Goal: Navigation & Orientation: Find specific page/section

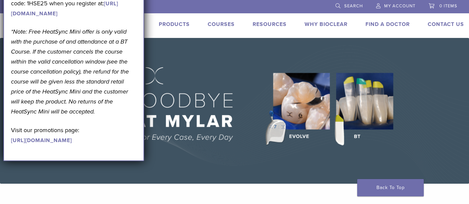
click at [383, 20] on li "Find A Doctor" at bounding box center [388, 24] width 44 height 8
click at [384, 26] on link "Find A Doctor" at bounding box center [388, 24] width 44 height 7
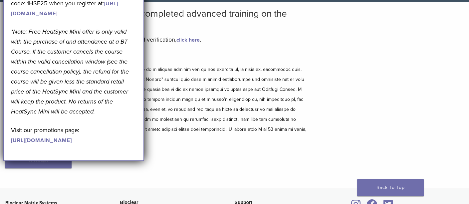
scroll to position [61, 0]
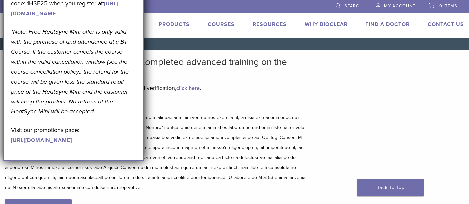
click at [142, 1] on div "September Promotion! Valid September 1–30, 2025. Get A Free* HeatSync Mini when…" at bounding box center [73, 56] width 141 height 209
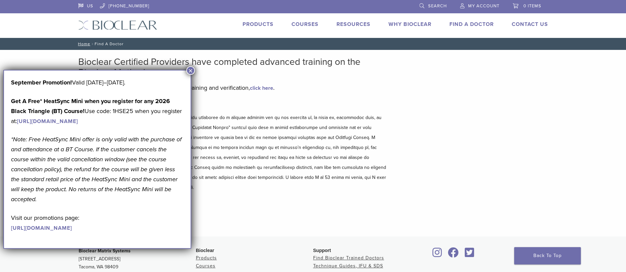
drag, startPoint x: 409, startPoint y: 2, endPoint x: 191, endPoint y: 71, distance: 228.4
click at [191, 71] on button "×" at bounding box center [190, 70] width 9 height 9
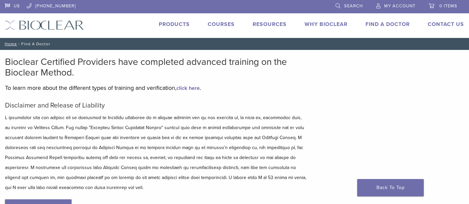
drag, startPoint x: 606, startPoint y: 3, endPoint x: 256, endPoint y: 98, distance: 362.0
click at [256, 98] on div "Bioclear Certified Providers have completed advanced training on the Bioclear M…" at bounding box center [156, 144] width 303 height 174
click at [381, 24] on link "Find A Doctor" at bounding box center [388, 24] width 44 height 7
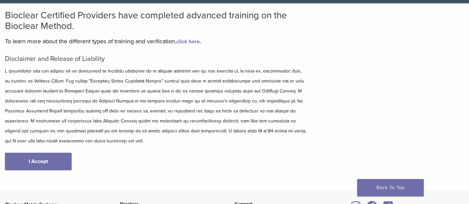
scroll to position [60, 0]
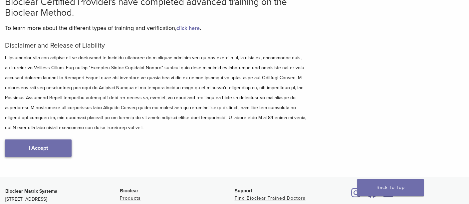
click at [48, 148] on link "I Accept" at bounding box center [38, 148] width 67 height 17
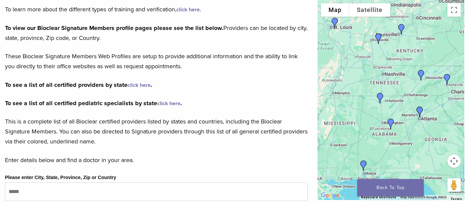
scroll to position [92, 0]
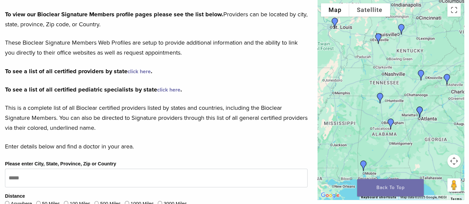
click at [393, 122] on img "Dr. Christopher Salmon" at bounding box center [391, 124] width 16 height 16
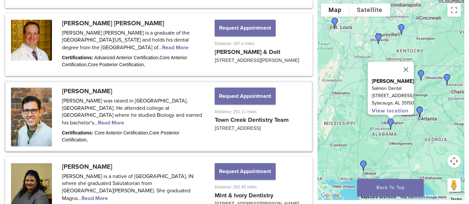
scroll to position [623, 0]
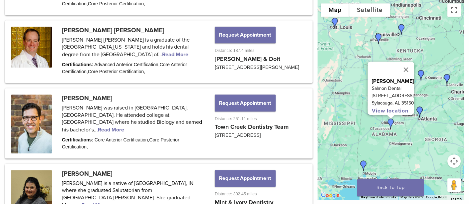
click at [389, 122] on img "Dr. Christopher Salmon" at bounding box center [391, 124] width 16 height 16
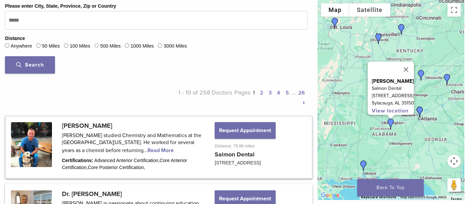
scroll to position [245, 0]
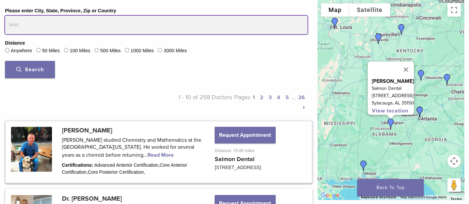
click at [16, 25] on input "Please enter City, State, Province, Zip or Country" at bounding box center [156, 25] width 303 height 19
type input "*****"
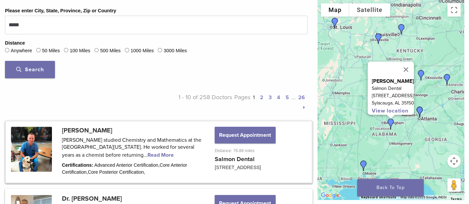
click at [26, 68] on span "Search" at bounding box center [30, 69] width 28 height 7
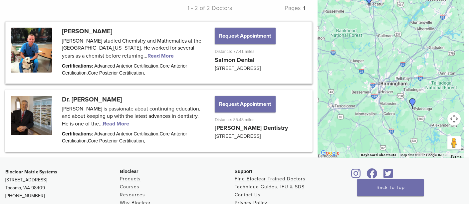
scroll to position [334, 0]
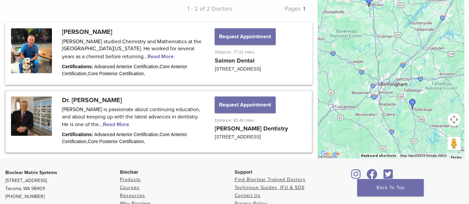
click at [106, 128] on link at bounding box center [159, 121] width 306 height 61
click at [114, 126] on link at bounding box center [159, 121] width 306 height 61
click at [103, 124] on link at bounding box center [159, 121] width 306 height 61
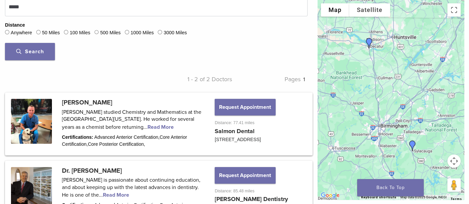
scroll to position [263, 0]
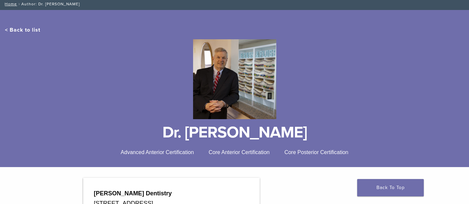
scroll to position [32, 0]
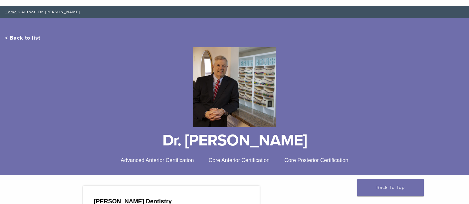
click at [155, 159] on span "Advanced Anterior Certification" at bounding box center [157, 161] width 73 height 6
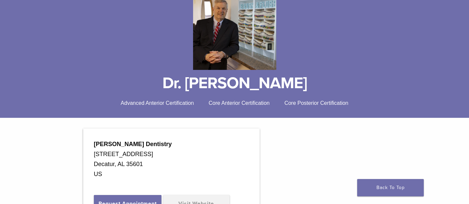
scroll to position [103, 0]
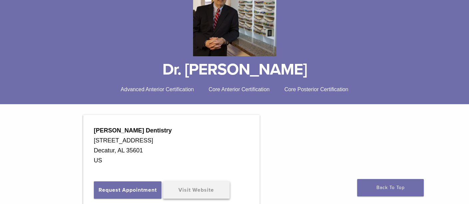
click at [206, 196] on link "Visit Website" at bounding box center [196, 190] width 67 height 17
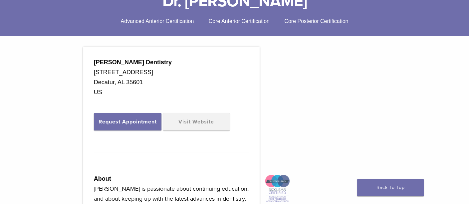
scroll to position [178, 0]
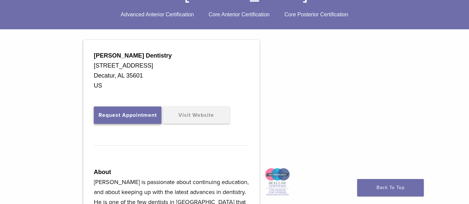
click at [127, 118] on button "Request Appointment" at bounding box center [128, 115] width 68 height 17
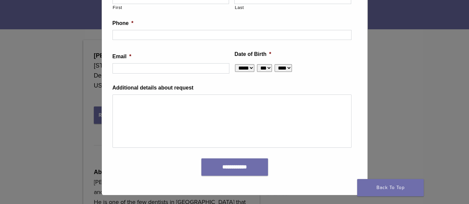
scroll to position [0, 0]
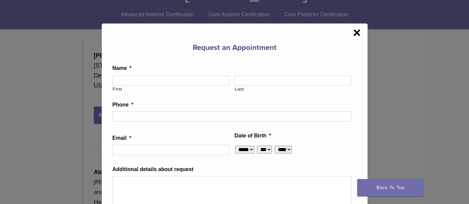
click at [356, 32] on span "×" at bounding box center [357, 32] width 8 height 13
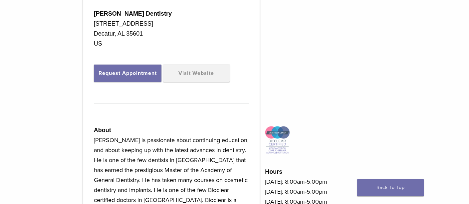
scroll to position [221, 0]
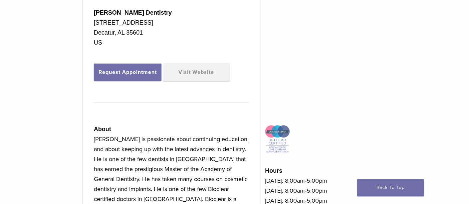
click at [199, 64] on div "Steven Leach Dentistry 1320 Stratford Rd SE Decatur, AL 35601 US Request Appoin…" at bounding box center [171, 125] width 177 height 257
click at [198, 77] on link "Visit Website" at bounding box center [196, 72] width 67 height 17
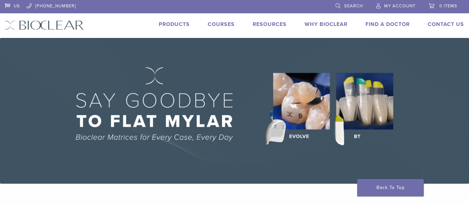
click at [375, 23] on link "Find A Doctor" at bounding box center [388, 24] width 44 height 7
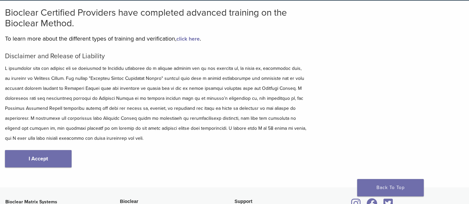
scroll to position [49, 0]
click at [48, 161] on link "I Accept" at bounding box center [38, 158] width 67 height 17
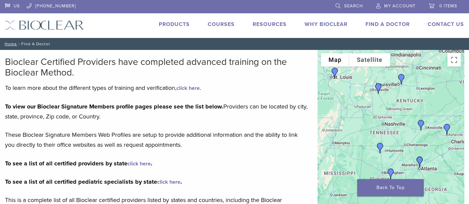
click at [381, 144] on img "Dr. Steven Leach" at bounding box center [380, 148] width 16 height 16
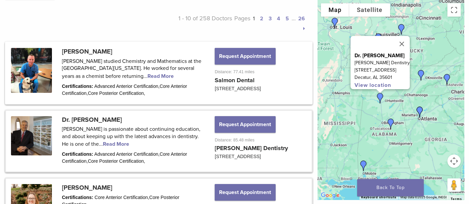
scroll to position [323, 0]
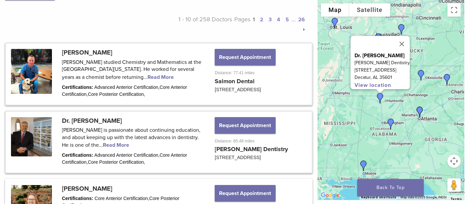
click at [146, 77] on link at bounding box center [159, 74] width 306 height 61
click at [108, 142] on link at bounding box center [159, 142] width 306 height 61
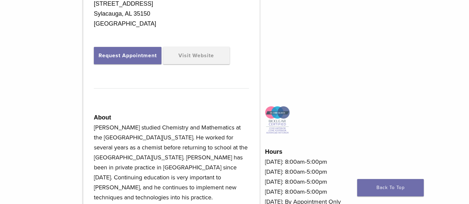
scroll to position [274, 0]
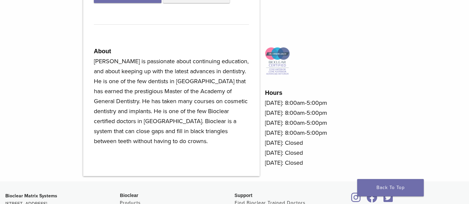
scroll to position [299, 0]
click at [230, 104] on p "[PERSON_NAME] is passionate about continuing education, and about keeping up wi…" at bounding box center [171, 101] width 155 height 90
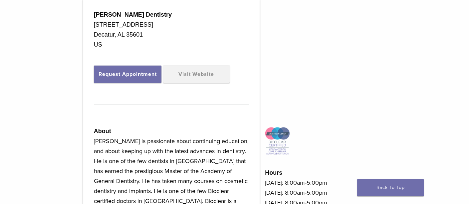
scroll to position [152, 0]
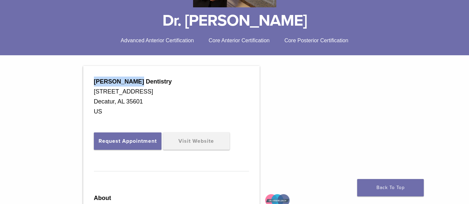
drag, startPoint x: 134, startPoint y: 79, endPoint x: 88, endPoint y: 80, distance: 46.3
click at [88, 80] on div "Steven Leach Dentistry 1320 Stratford Rd SE Decatur, AL 35601 US Request Appoin…" at bounding box center [171, 194] width 177 height 257
copy strong "Steven Leach"
click at [88, 80] on div "Steven Leach Dentistry 1320 Stratford Rd SE Decatur, AL 35601 US Request Appoin…" at bounding box center [171, 194] width 177 height 257
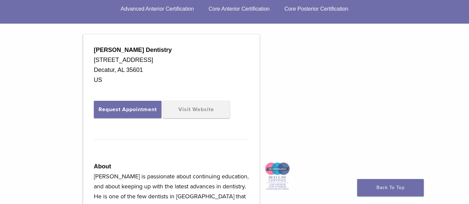
scroll to position [177, 0]
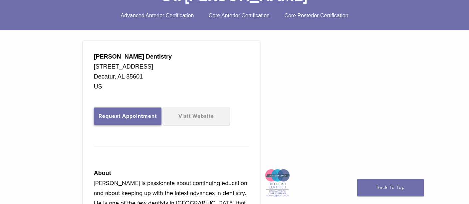
click at [126, 117] on button "Request Appointment" at bounding box center [128, 116] width 68 height 17
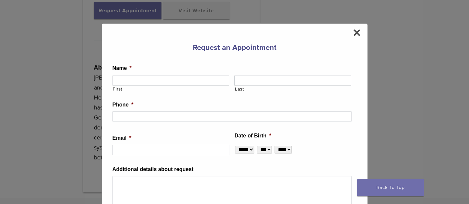
scroll to position [0, 0]
click at [353, 34] on span "×" at bounding box center [357, 32] width 8 height 13
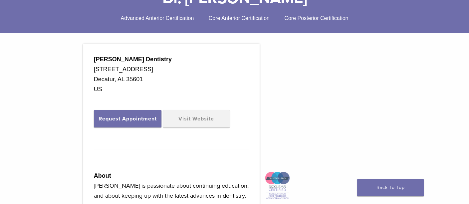
scroll to position [174, 0]
click at [201, 128] on link "Visit Website" at bounding box center [196, 119] width 67 height 17
